Goal: Contribute content: Add original content to the website for others to see

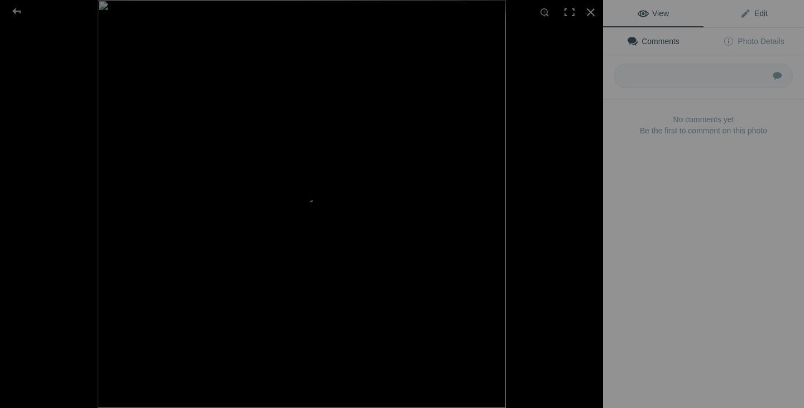
click at [740, 20] on link "Edit" at bounding box center [753, 13] width 100 height 27
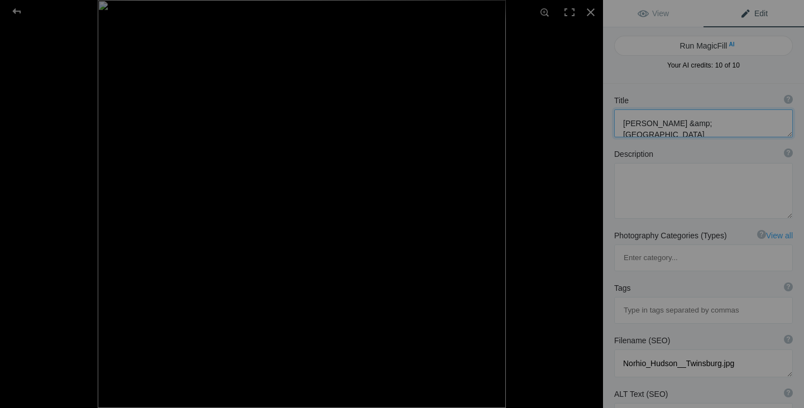
click at [665, 126] on textarea at bounding box center [703, 123] width 179 height 28
paste textarea "Plumber & Plumbing Repair in [GEOGRAPHIC_DATA] & [GEOGRAPHIC_DATA], [GEOGRAPHIC…"
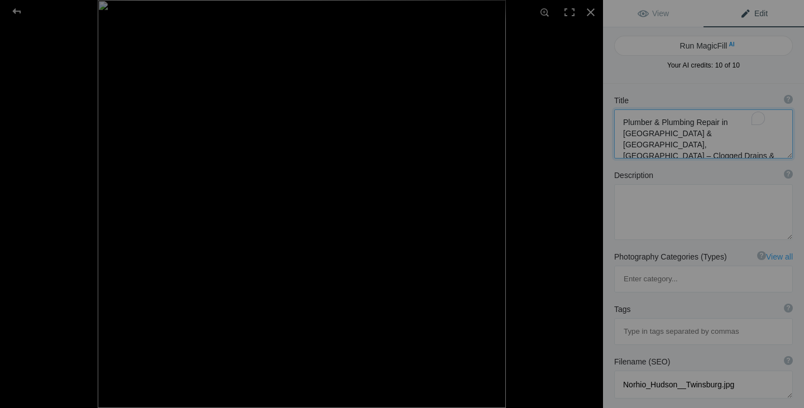
scroll to position [1, 0]
type textarea "Plumber & Plumbing Repair in [GEOGRAPHIC_DATA] & [GEOGRAPHIC_DATA], [GEOGRAPHIC…"
click at [657, 210] on textarea at bounding box center [703, 212] width 179 height 56
click at [660, 214] on textarea "To enrich screen reader interactions, please activate Accessibility in Grammarl…" at bounding box center [703, 212] width 179 height 56
paste textarea "Norhio Plumbing Inc. is dedicated to keeping the plumbing systems of [PERSON_NA…"
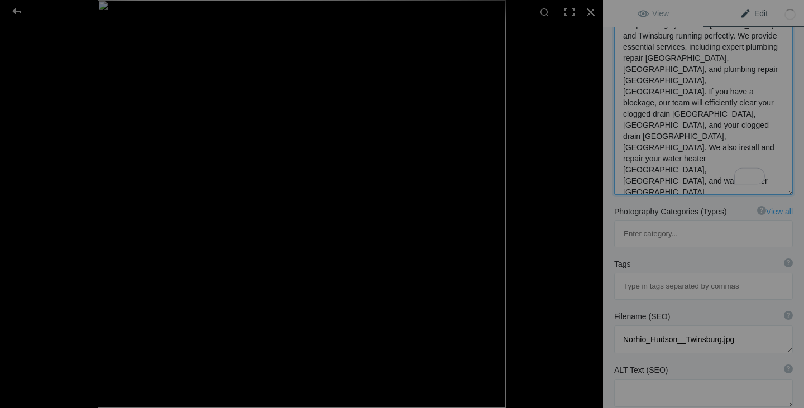
scroll to position [223, 0]
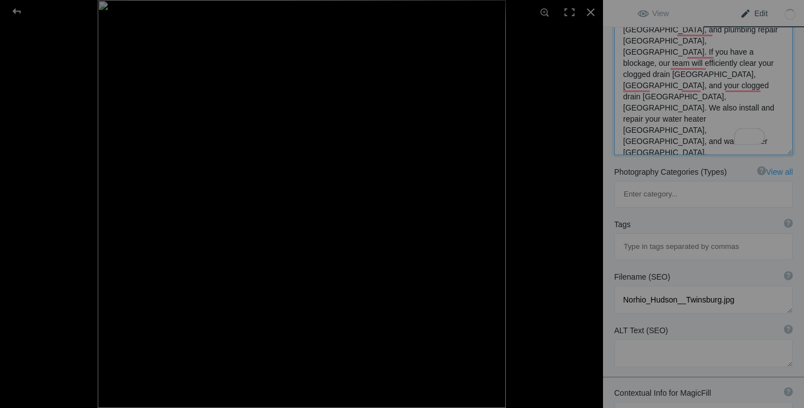
type textarea "Norhio Plumbing Inc. is dedicated to keeping the plumbing systems of [PERSON_NA…"
click at [634, 237] on input at bounding box center [703, 247] width 166 height 20
paste input "Water Heater Twinsburg, [GEOGRAPHIC_DATA], Plumbing Repair [GEOGRAPHIC_DATA], […"
type input "Water Heater Twinsburg, [GEOGRAPHIC_DATA], Plumbing Repair [GEOGRAPHIC_DATA], […"
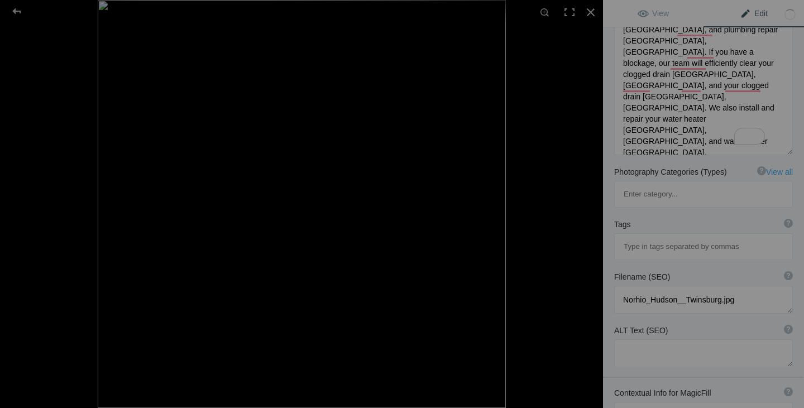
click at [735, 237] on input at bounding box center [703, 247] width 166 height 20
paste input "Plumber Hudson, [GEOGRAPHIC_DATA]"
type input "Plumber Hudson, [GEOGRAPHIC_DATA]"
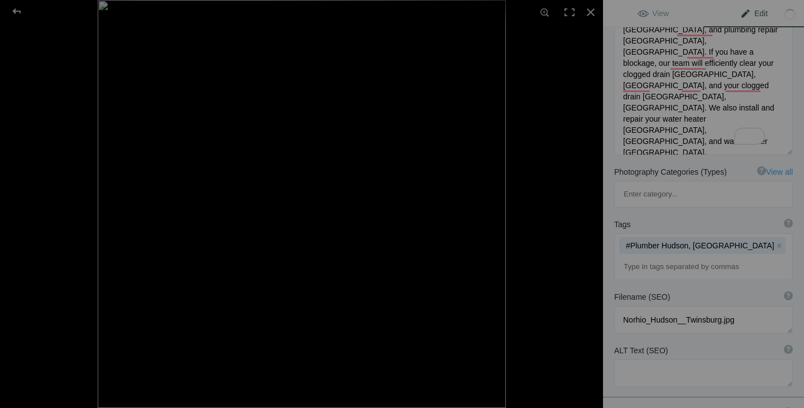
paste input "Plumbing Repair [GEOGRAPHIC_DATA], [GEOGRAPHIC_DATA]"
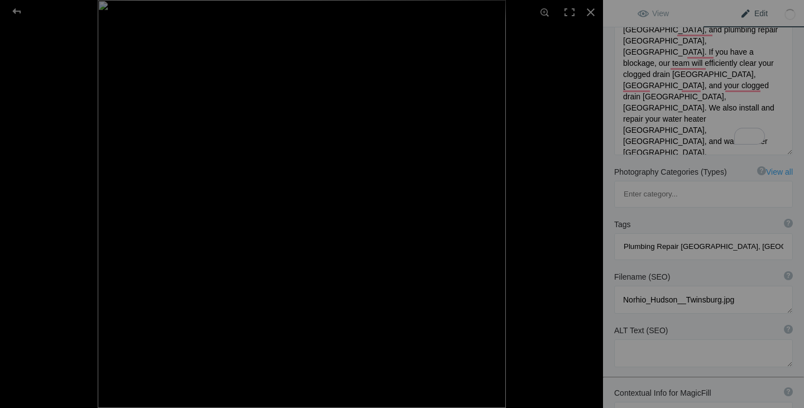
type input "Plumbing Repair [GEOGRAPHIC_DATA], [GEOGRAPHIC_DATA]"
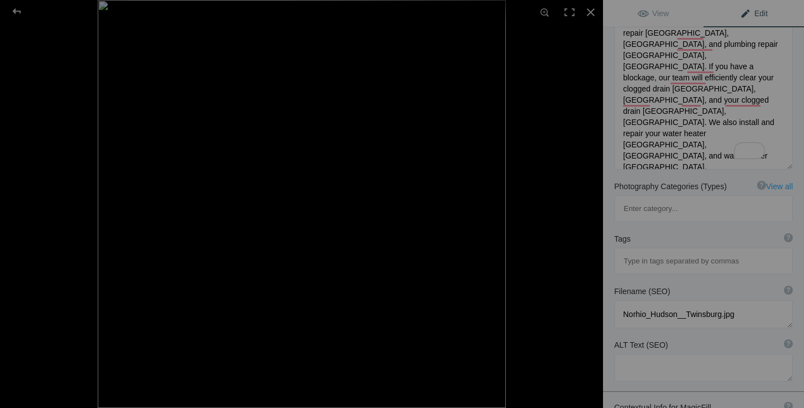
scroll to position [295, 0]
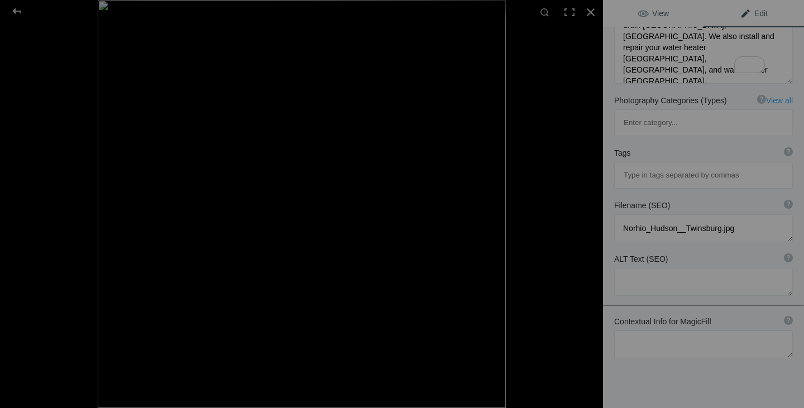
click at [645, 12] on span "View" at bounding box center [652, 13] width 31 height 9
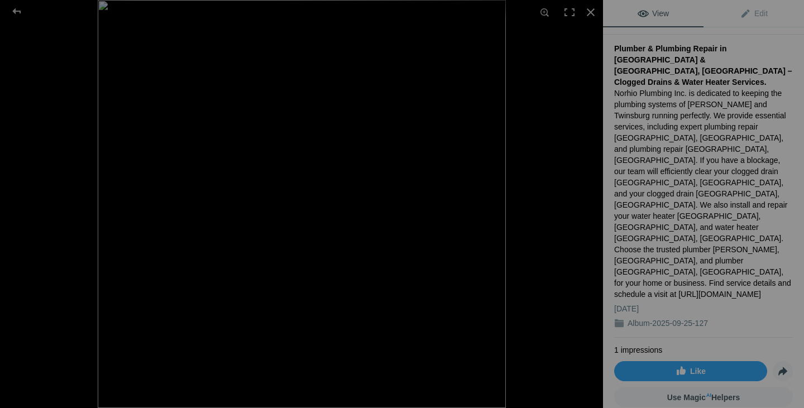
scroll to position [0, 0]
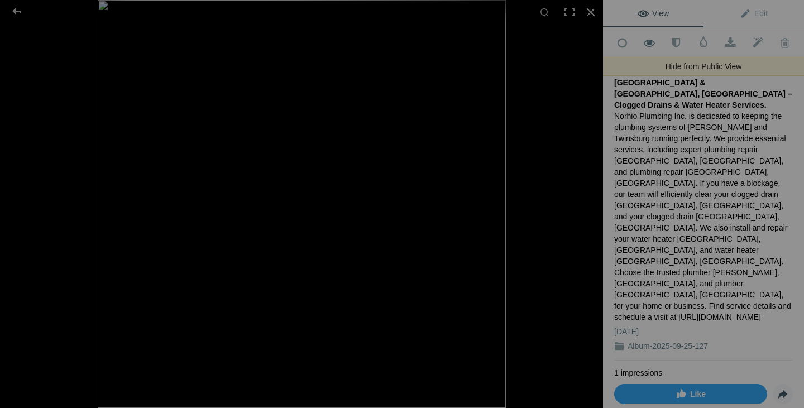
click at [640, 41] on span at bounding box center [649, 42] width 27 height 11
click at [651, 43] on span at bounding box center [649, 42] width 27 height 11
click at [546, 325] on div at bounding box center [399, 204] width 603 height 408
click at [773, 385] on span "Share" at bounding box center [782, 394] width 19 height 19
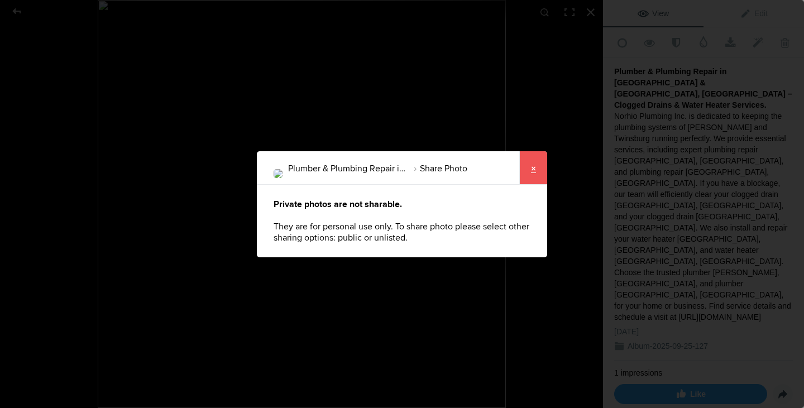
click at [534, 165] on link "×" at bounding box center [533, 167] width 28 height 33
